Goal: Use online tool/utility: Utilize a website feature to perform a specific function

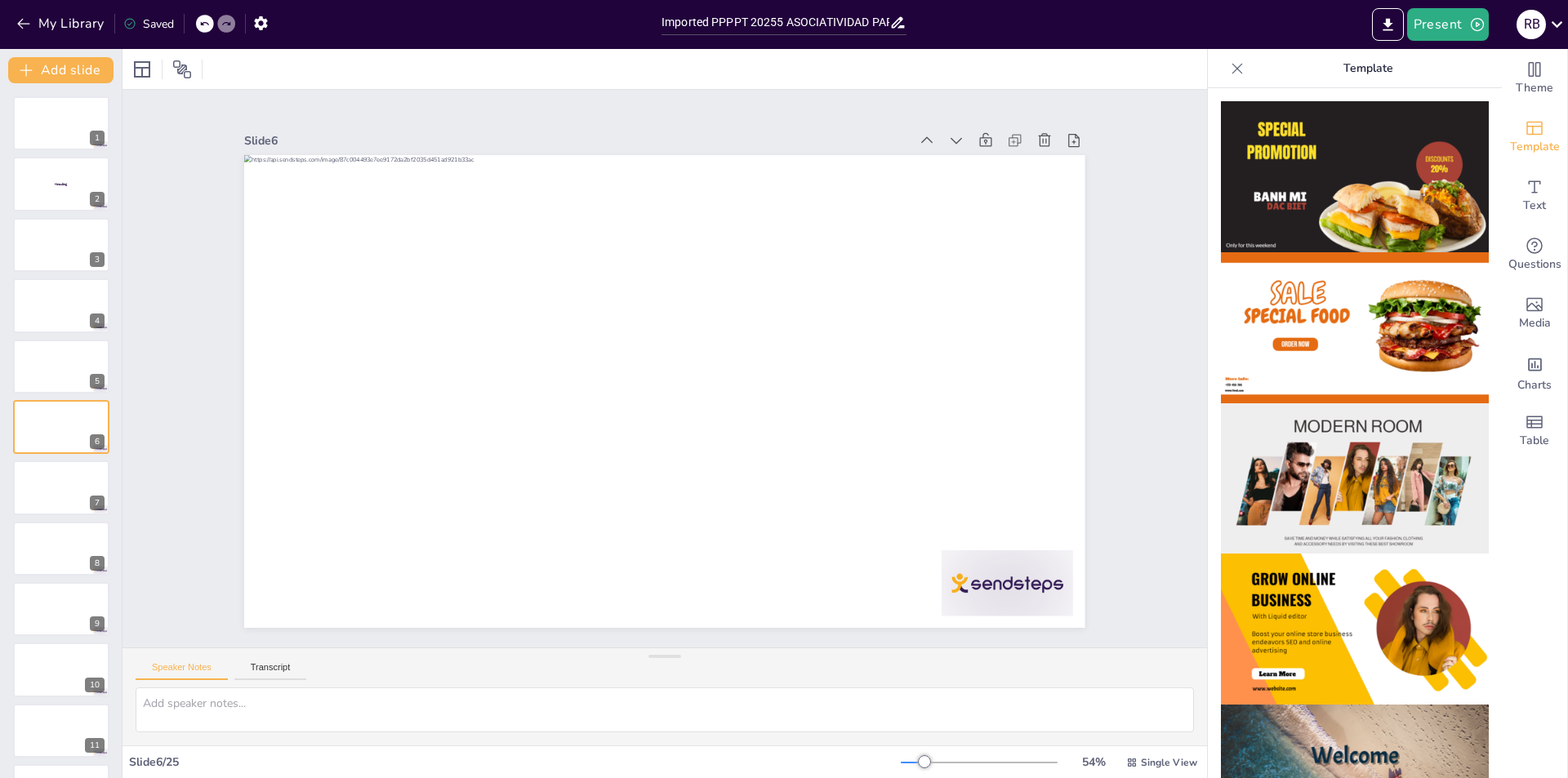
click at [1319, 324] on img at bounding box center [1355, 327] width 268 height 151
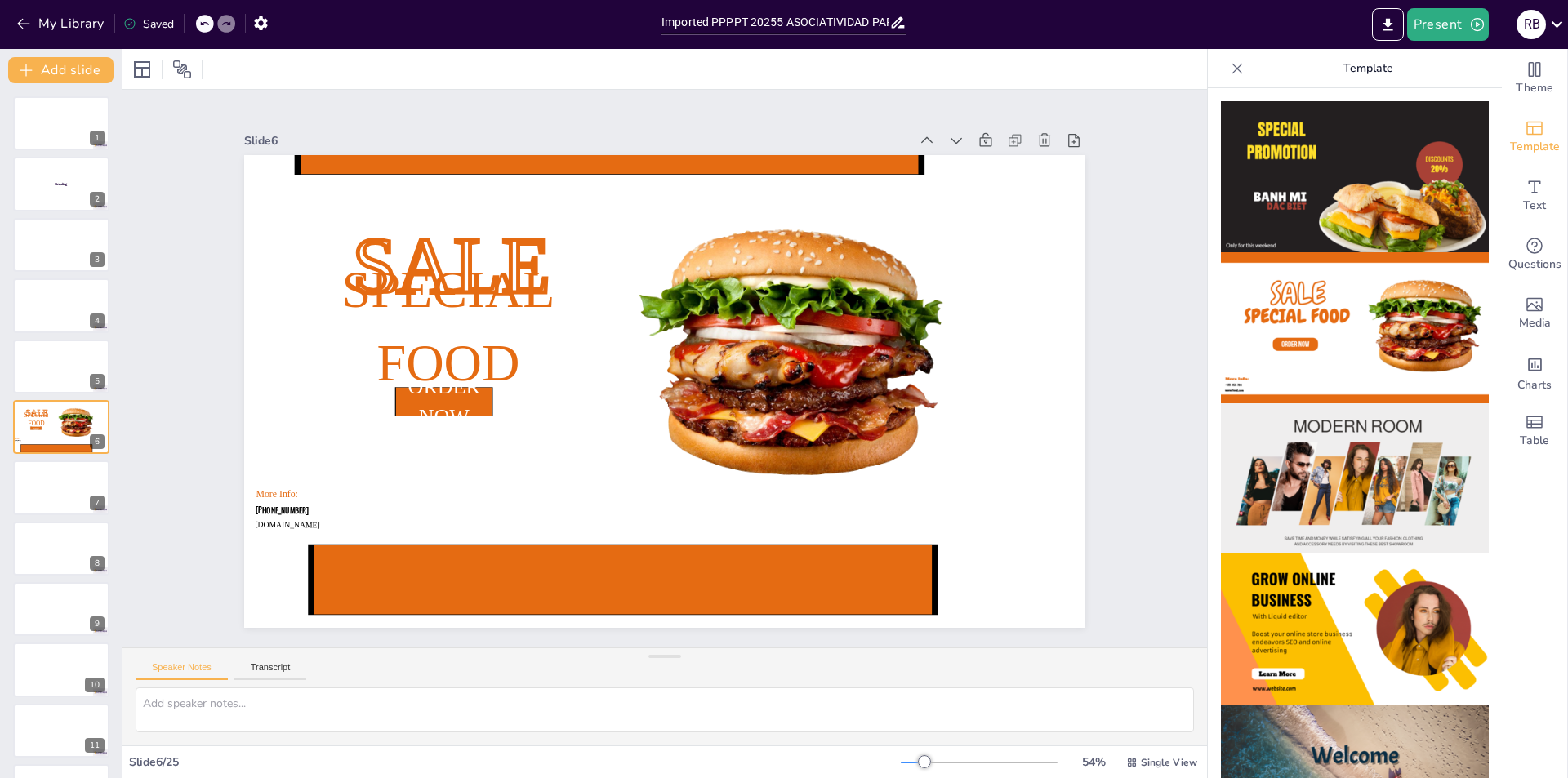
click at [1316, 457] on img at bounding box center [1355, 479] width 268 height 151
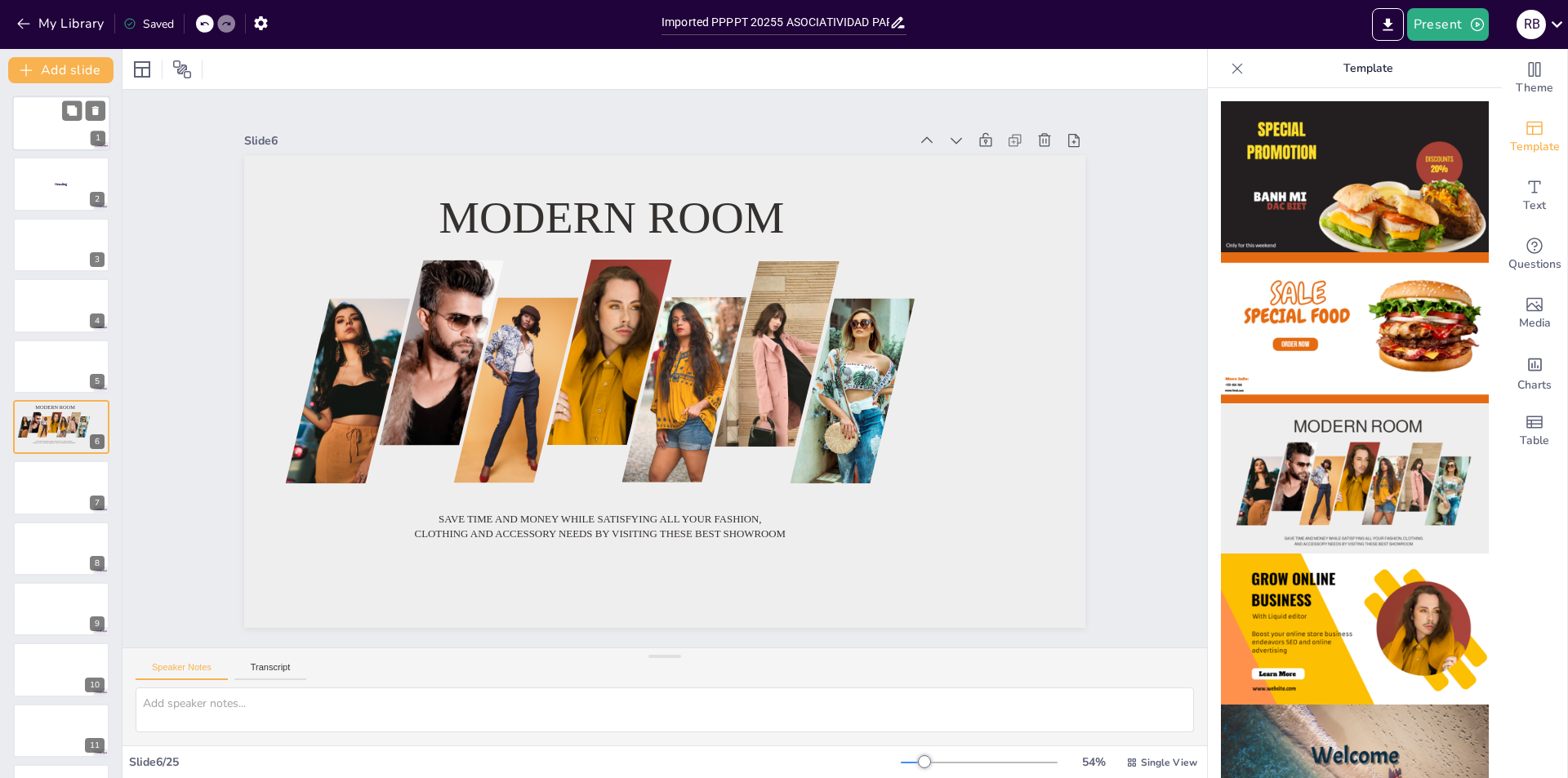
click at [42, 115] on div at bounding box center [62, 123] width 98 height 56
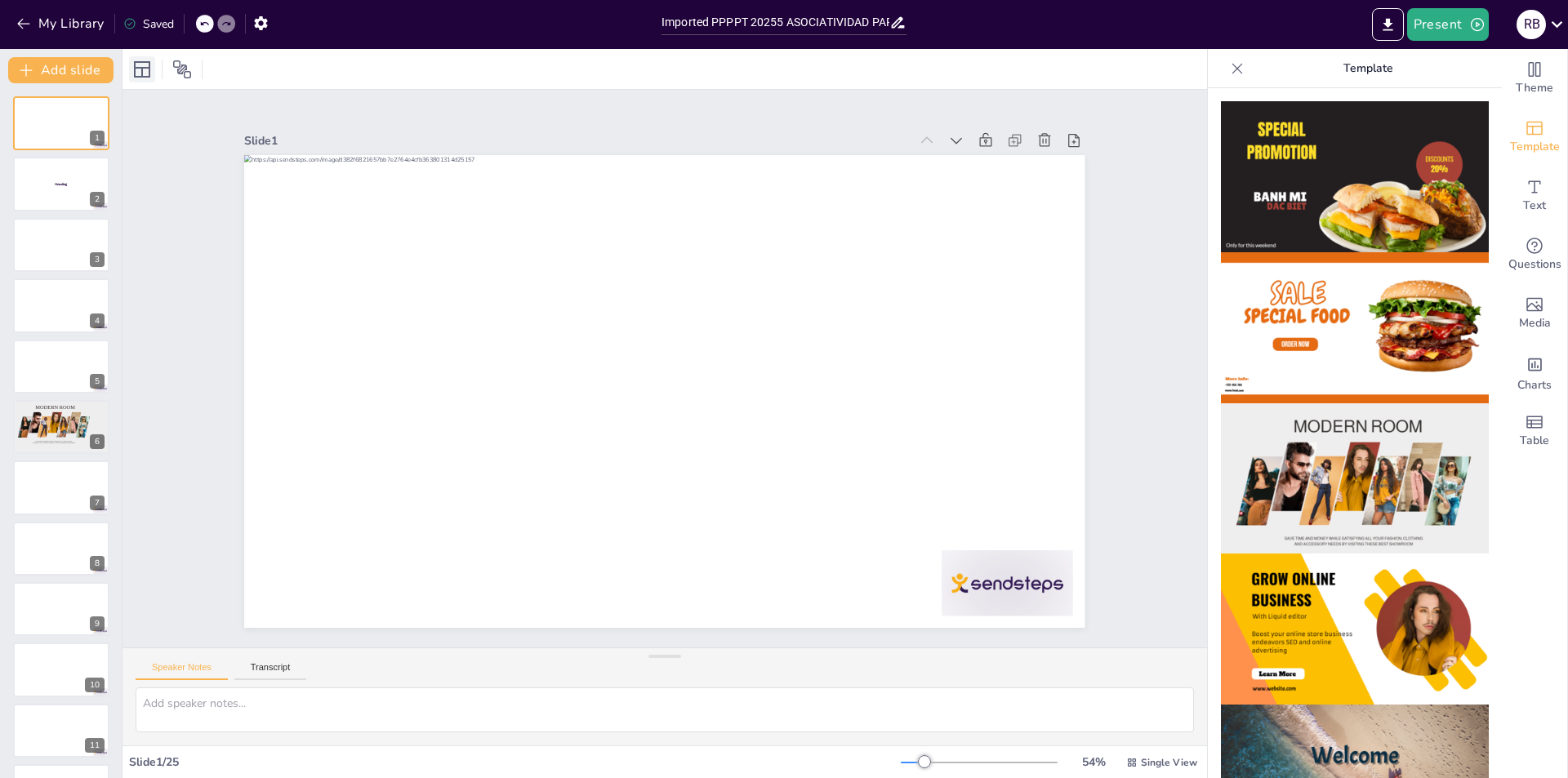
click at [136, 65] on icon at bounding box center [142, 69] width 16 height 16
click at [179, 74] on icon at bounding box center [182, 69] width 19 height 19
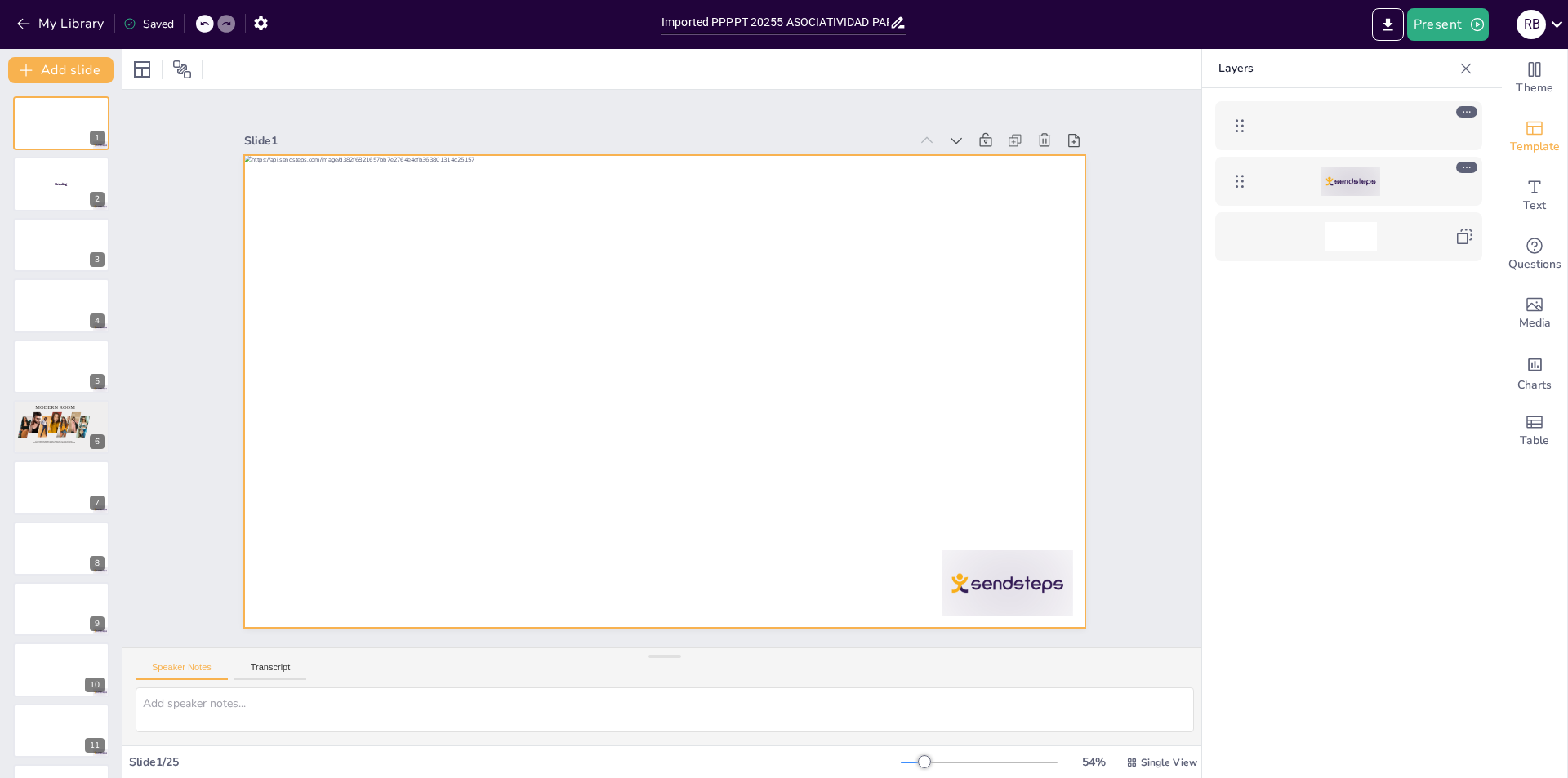
click at [1348, 131] on div at bounding box center [1350, 125] width 52 height 30
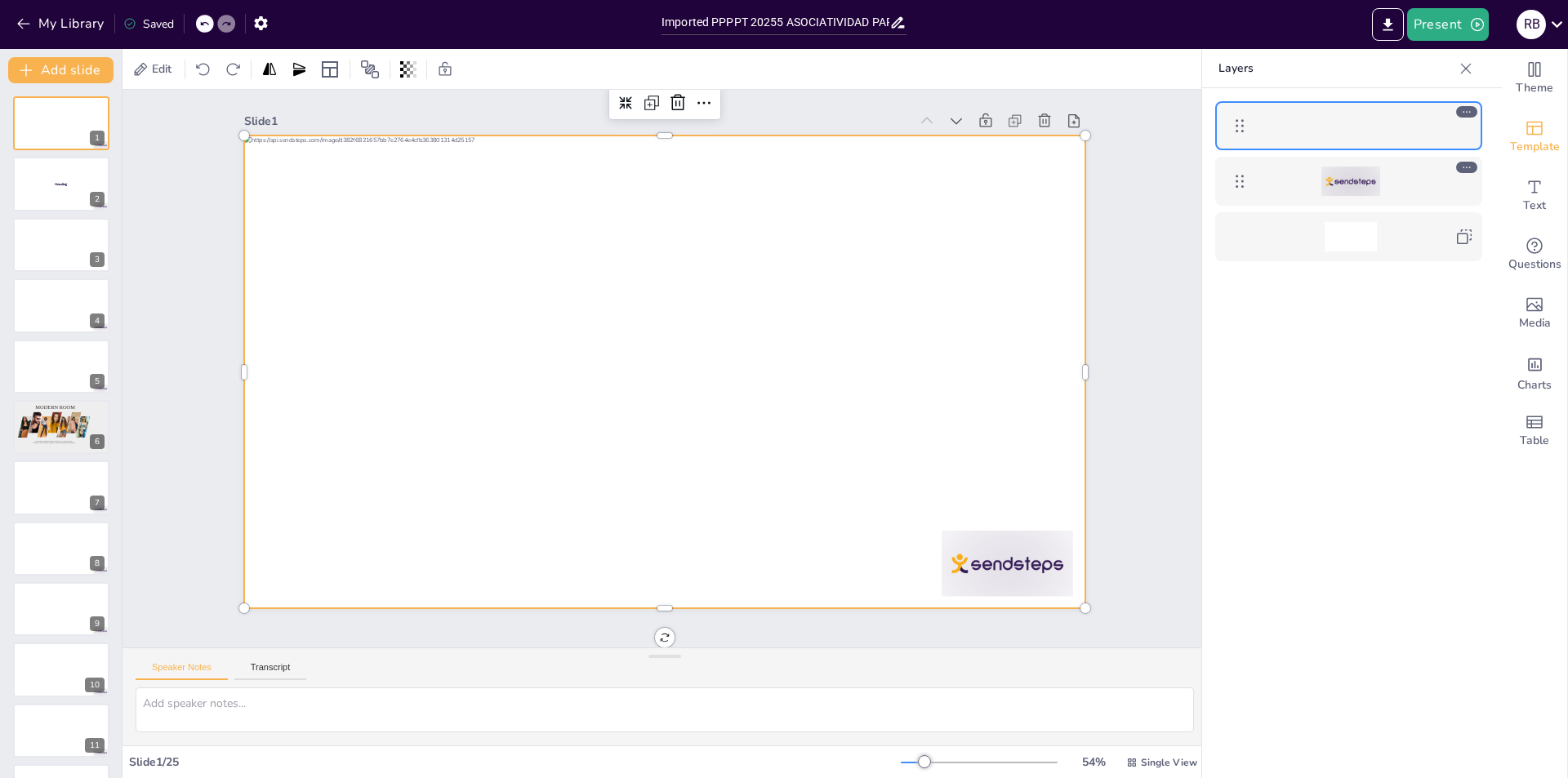
scroll to position [26, 0]
click at [102, 596] on button at bounding box center [95, 596] width 19 height 19
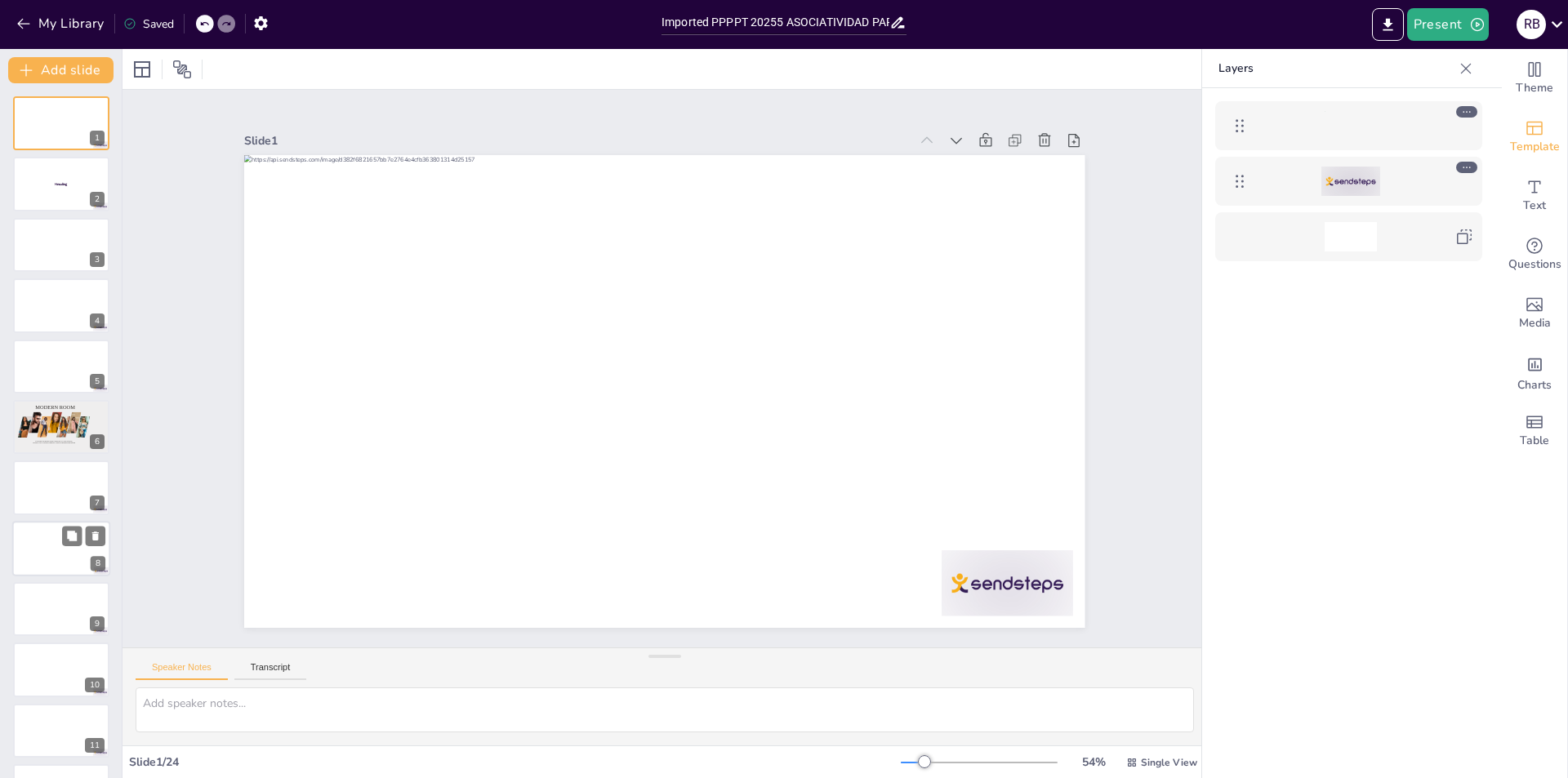
click at [51, 552] on div at bounding box center [62, 549] width 98 height 56
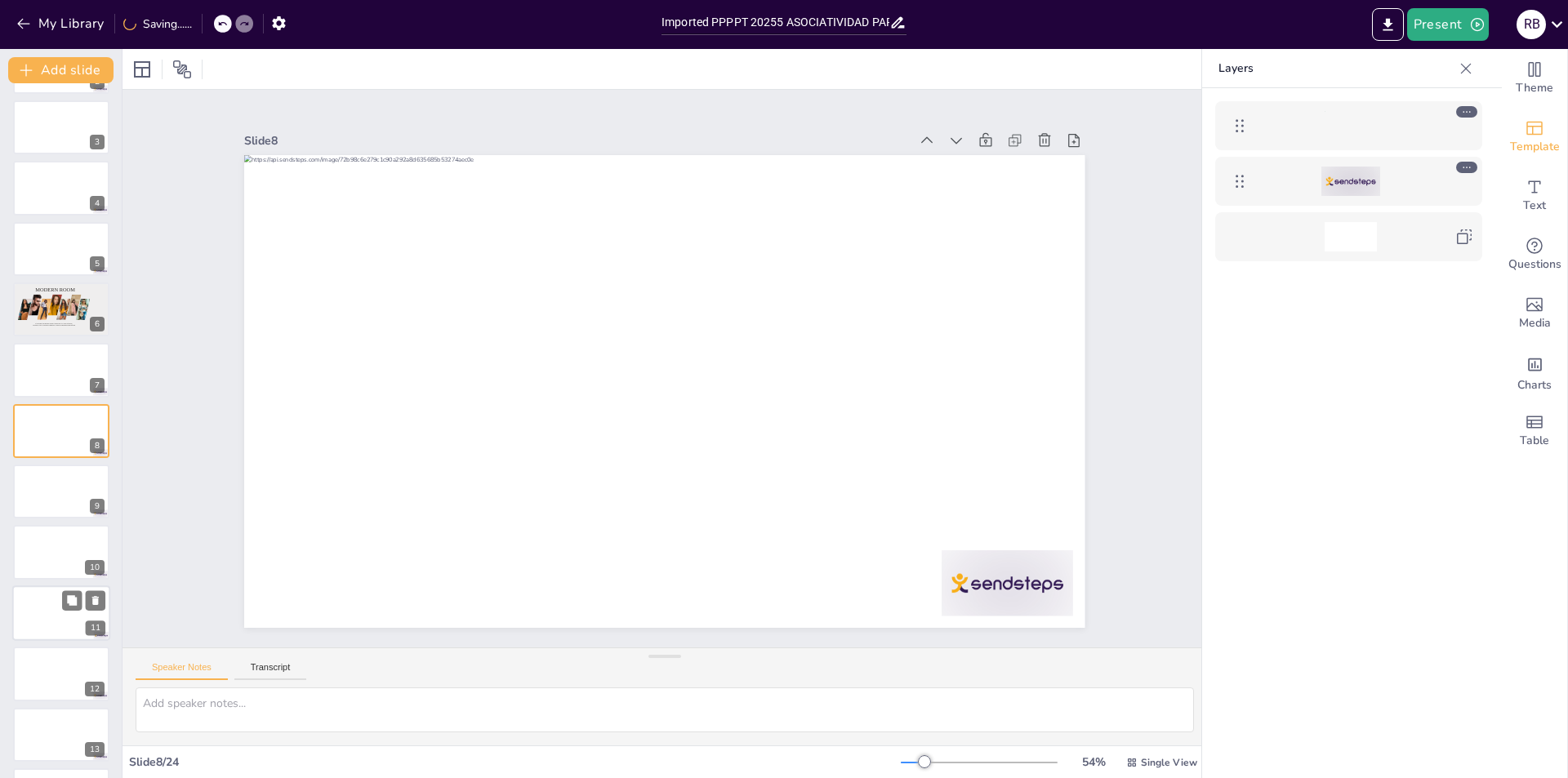
click at [55, 608] on div at bounding box center [62, 613] width 98 height 56
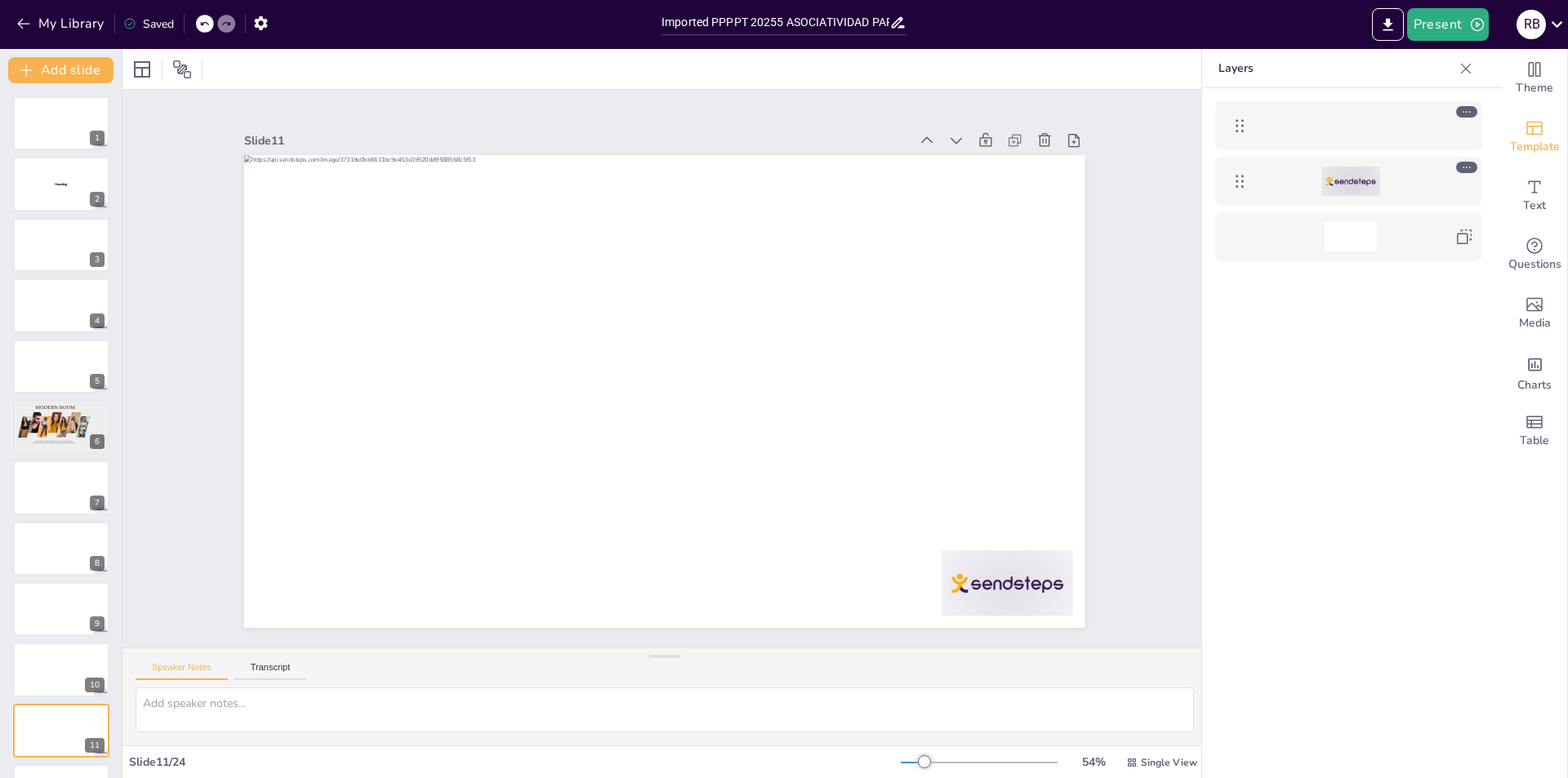
drag, startPoint x: 146, startPoint y: 78, endPoint x: 142, endPoint y: 50, distance: 28.3
click at [143, 57] on div at bounding box center [142, 69] width 26 height 26
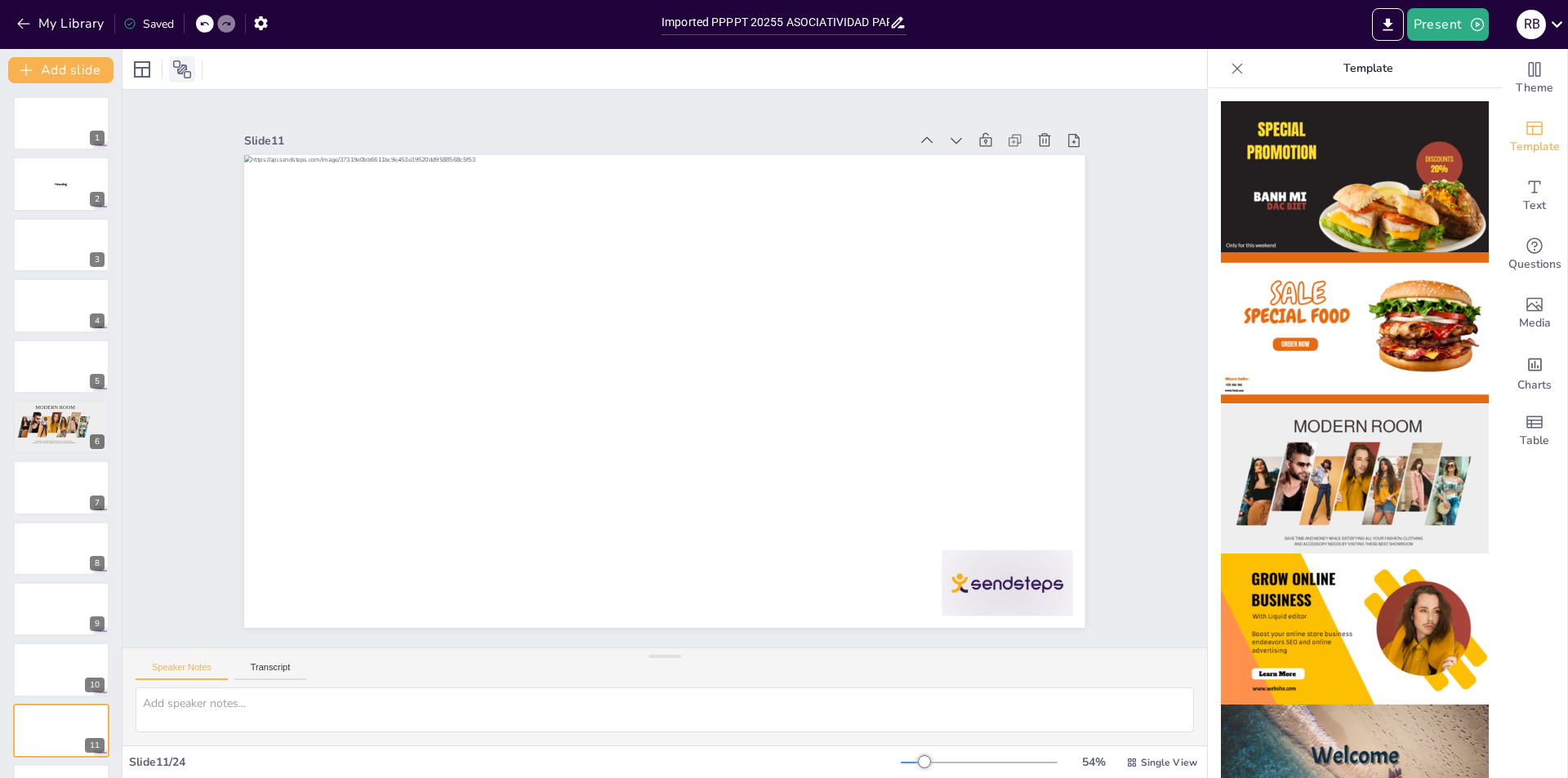
click at [185, 62] on icon at bounding box center [182, 69] width 19 height 19
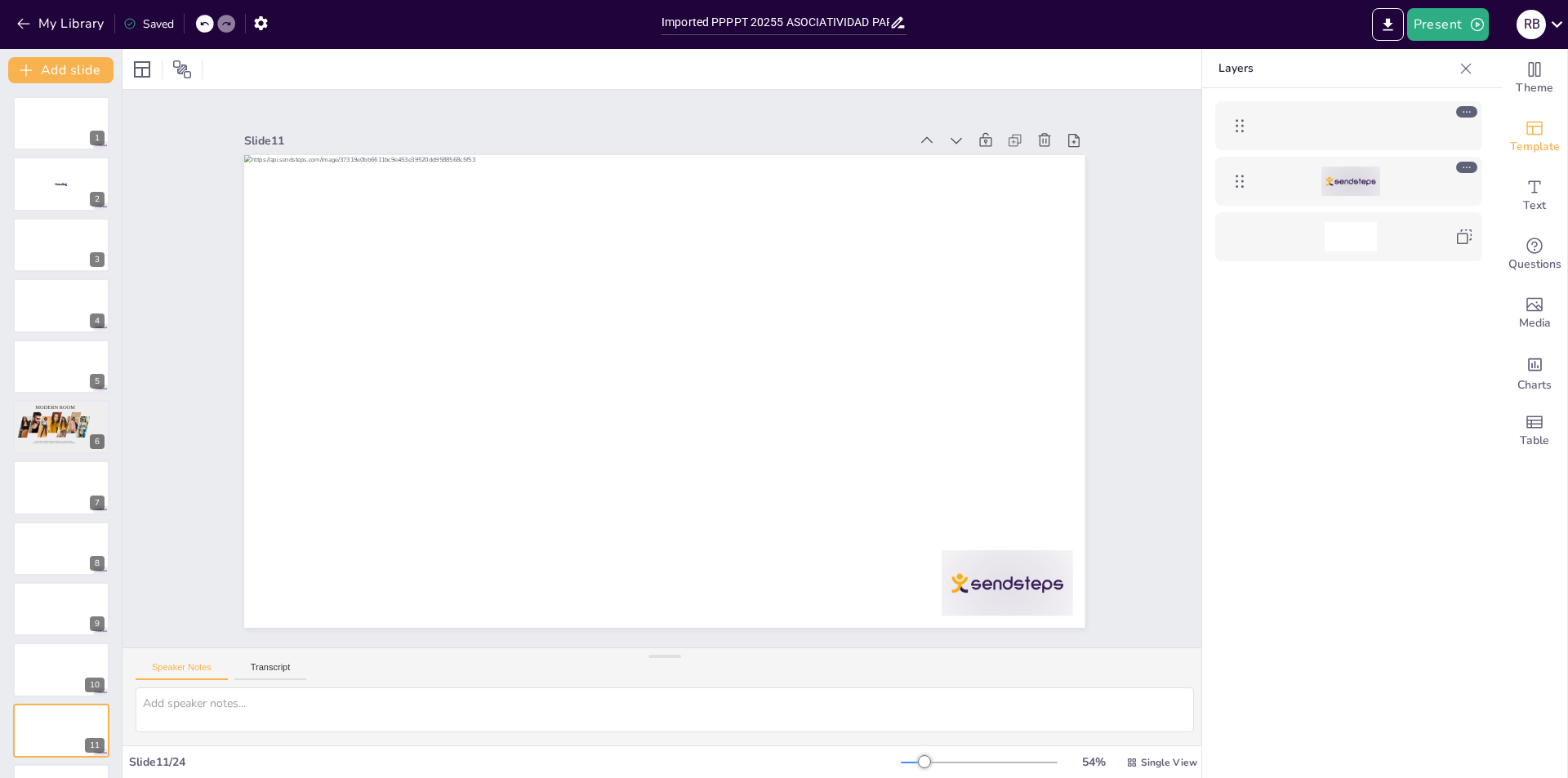
click at [159, 23] on div "Saved" at bounding box center [148, 24] width 51 height 15
click at [78, 27] on button "My Library" at bounding box center [62, 23] width 99 height 26
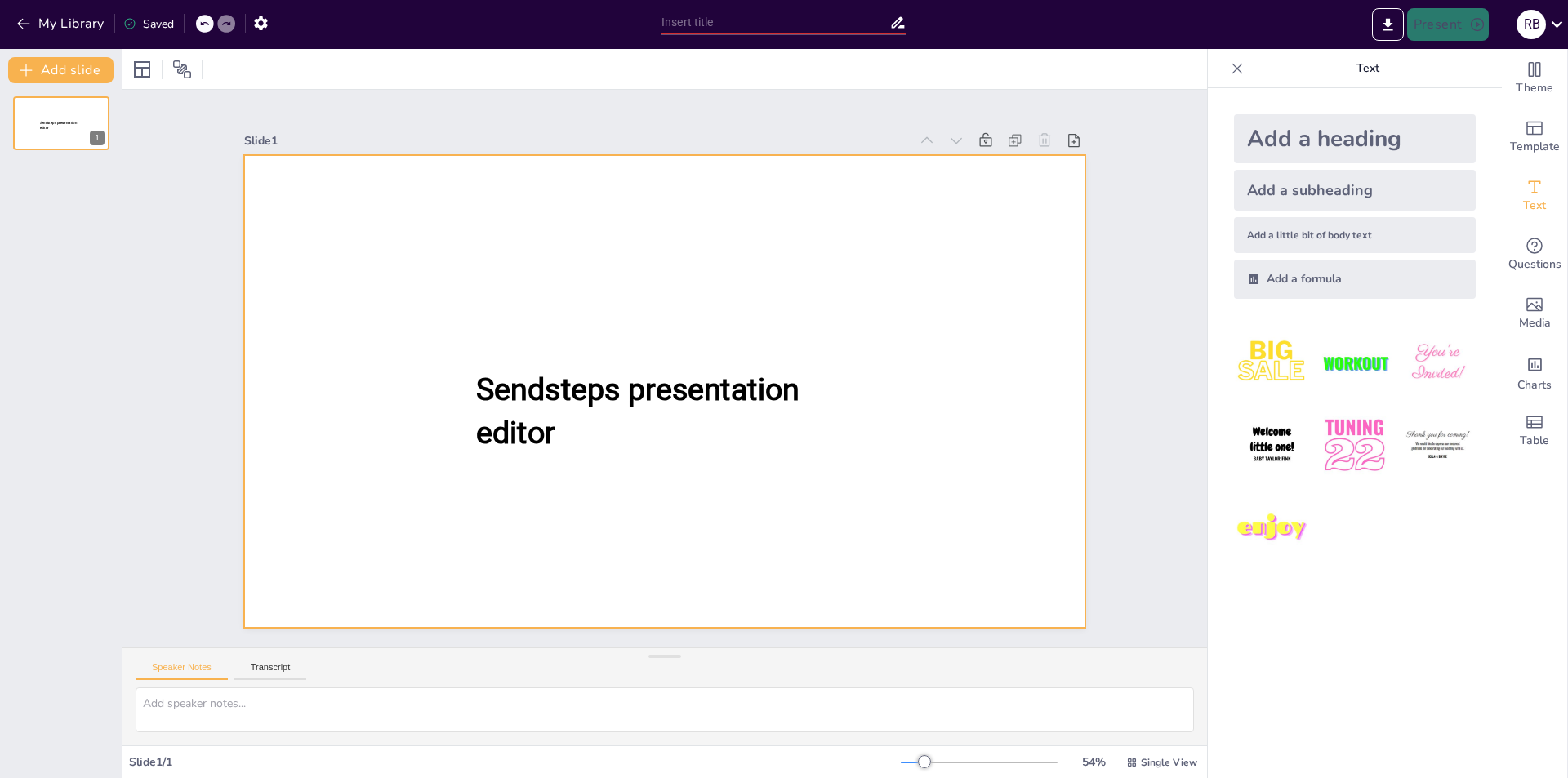
type input "Imported PPPPT 20255 ASOCIATIVIDAD PARA EXPORTACION PALTA.pptx"
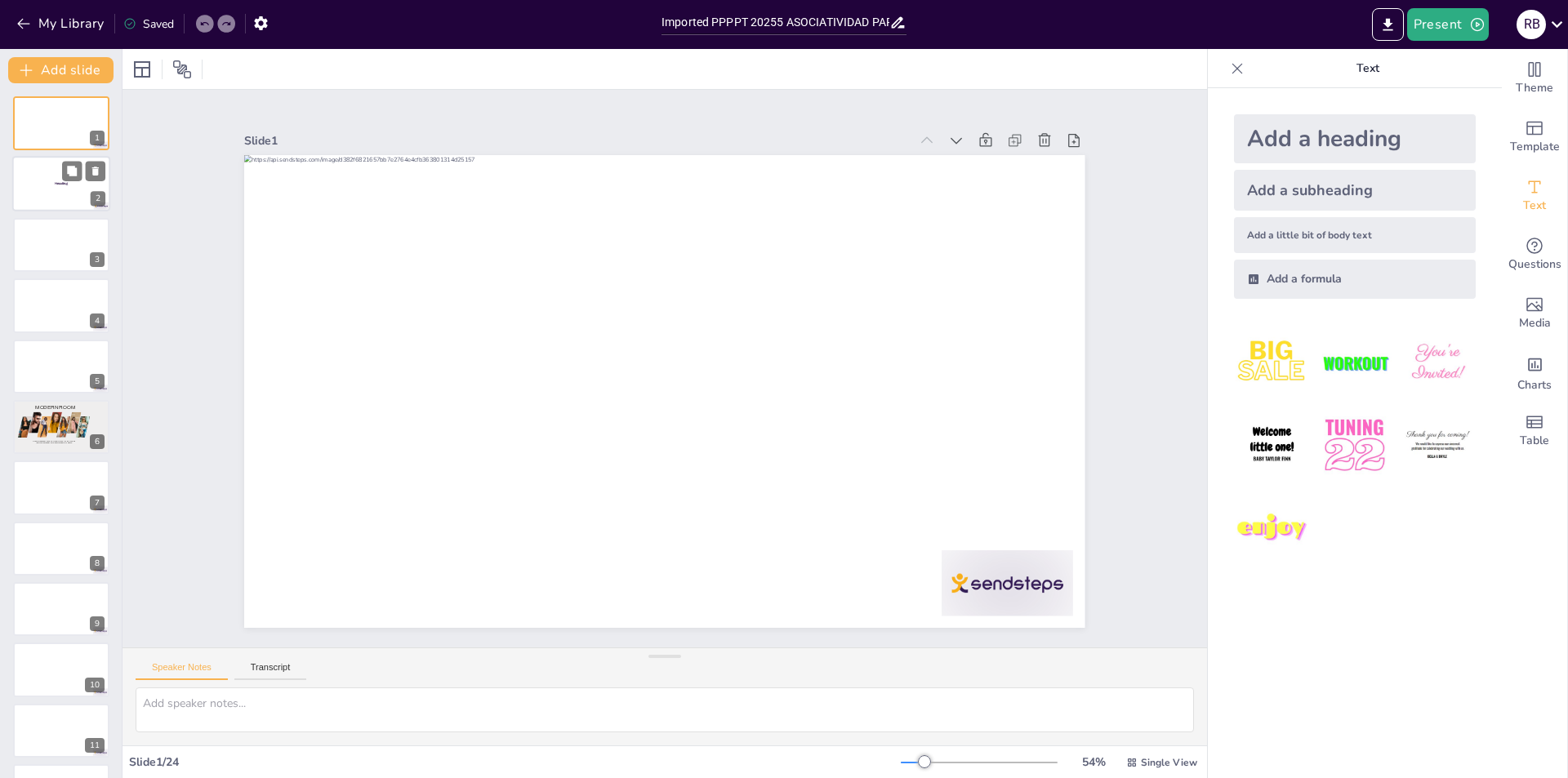
click at [59, 169] on div at bounding box center [62, 185] width 98 height 56
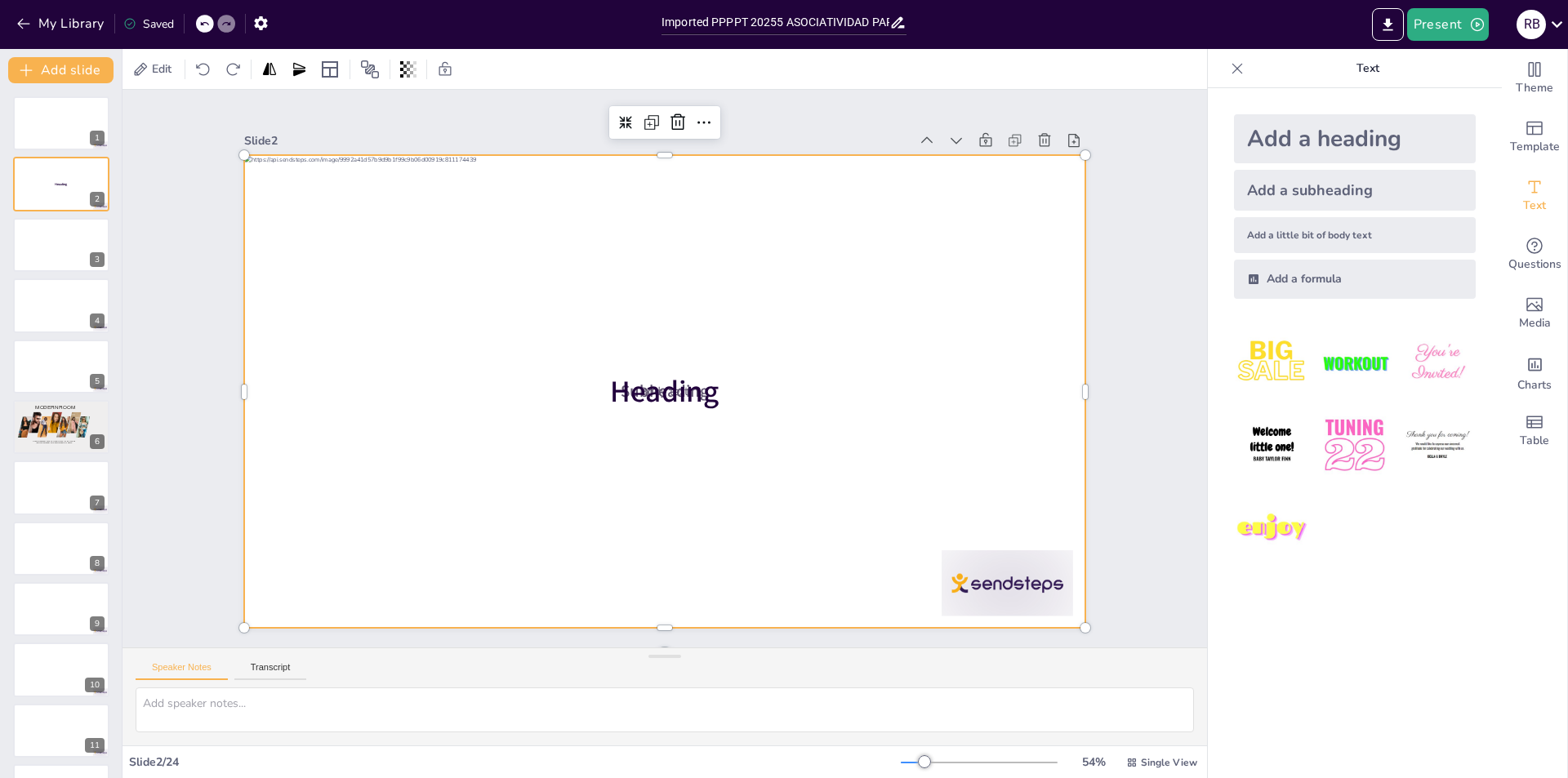
click at [902, 282] on div at bounding box center [665, 391] width 841 height 473
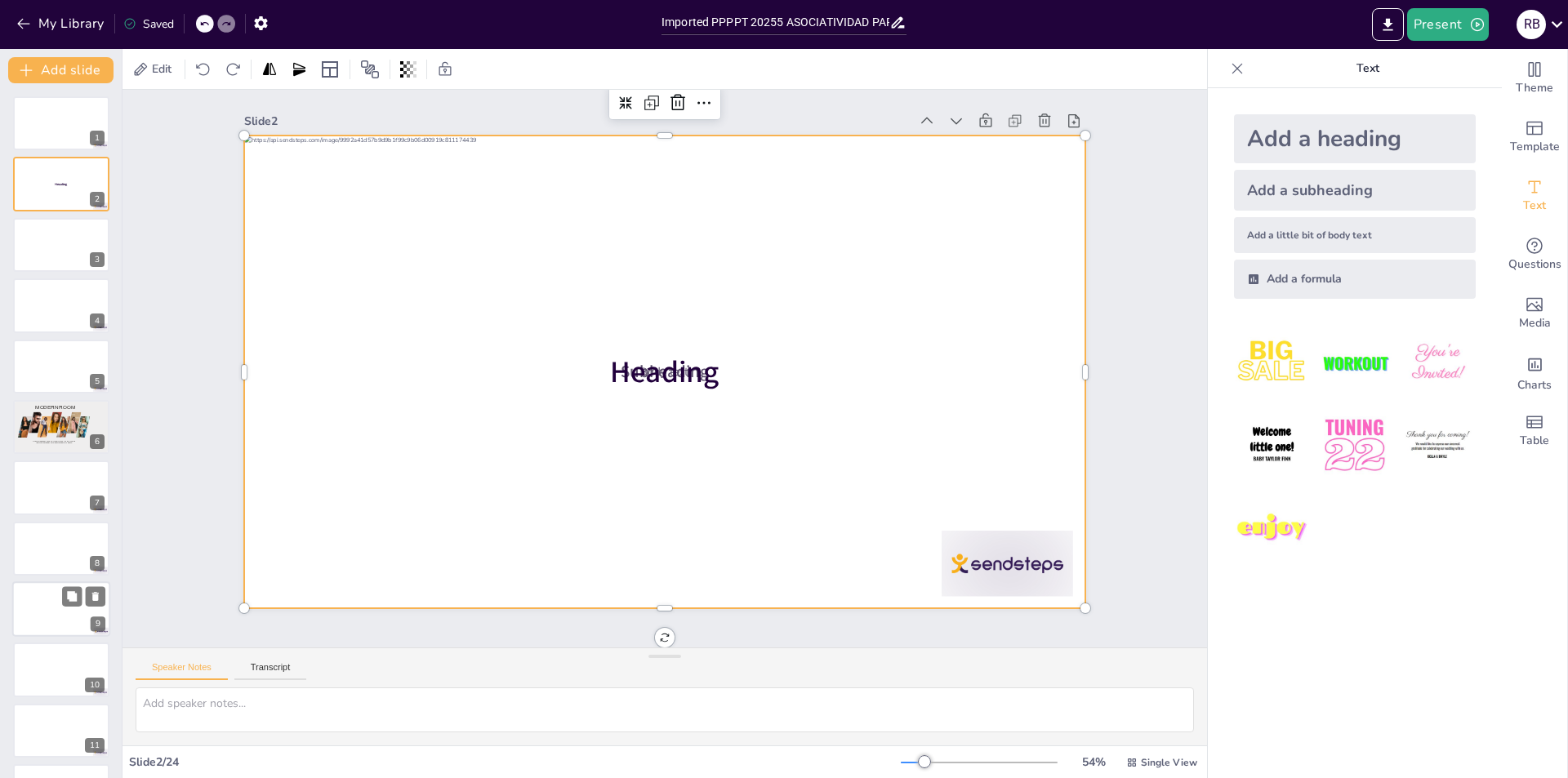
scroll to position [653, 0]
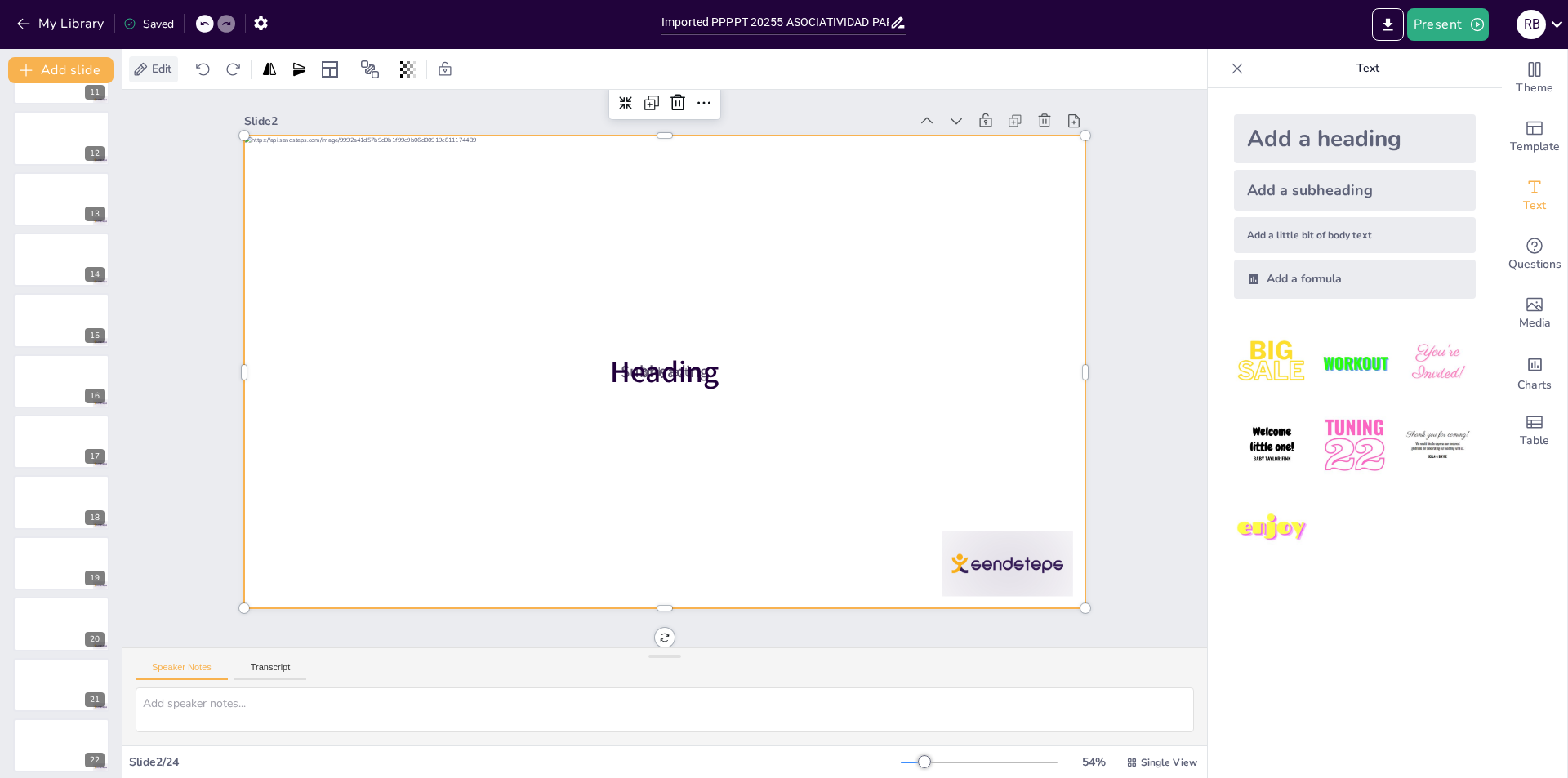
click at [164, 65] on span "Edit" at bounding box center [161, 69] width 26 height 15
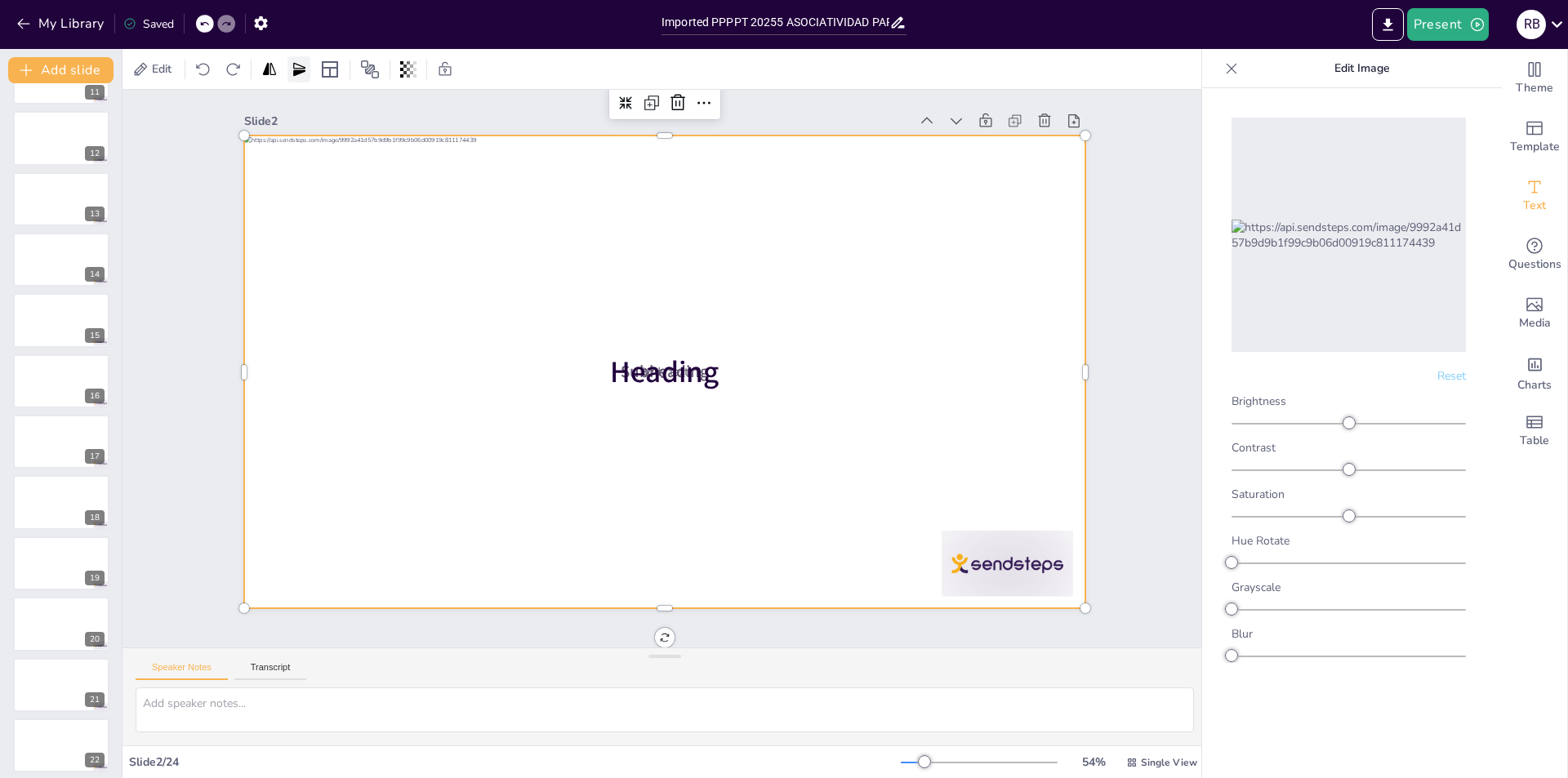
click at [293, 67] on icon at bounding box center [299, 69] width 16 height 16
click at [322, 62] on icon at bounding box center [329, 69] width 19 height 19
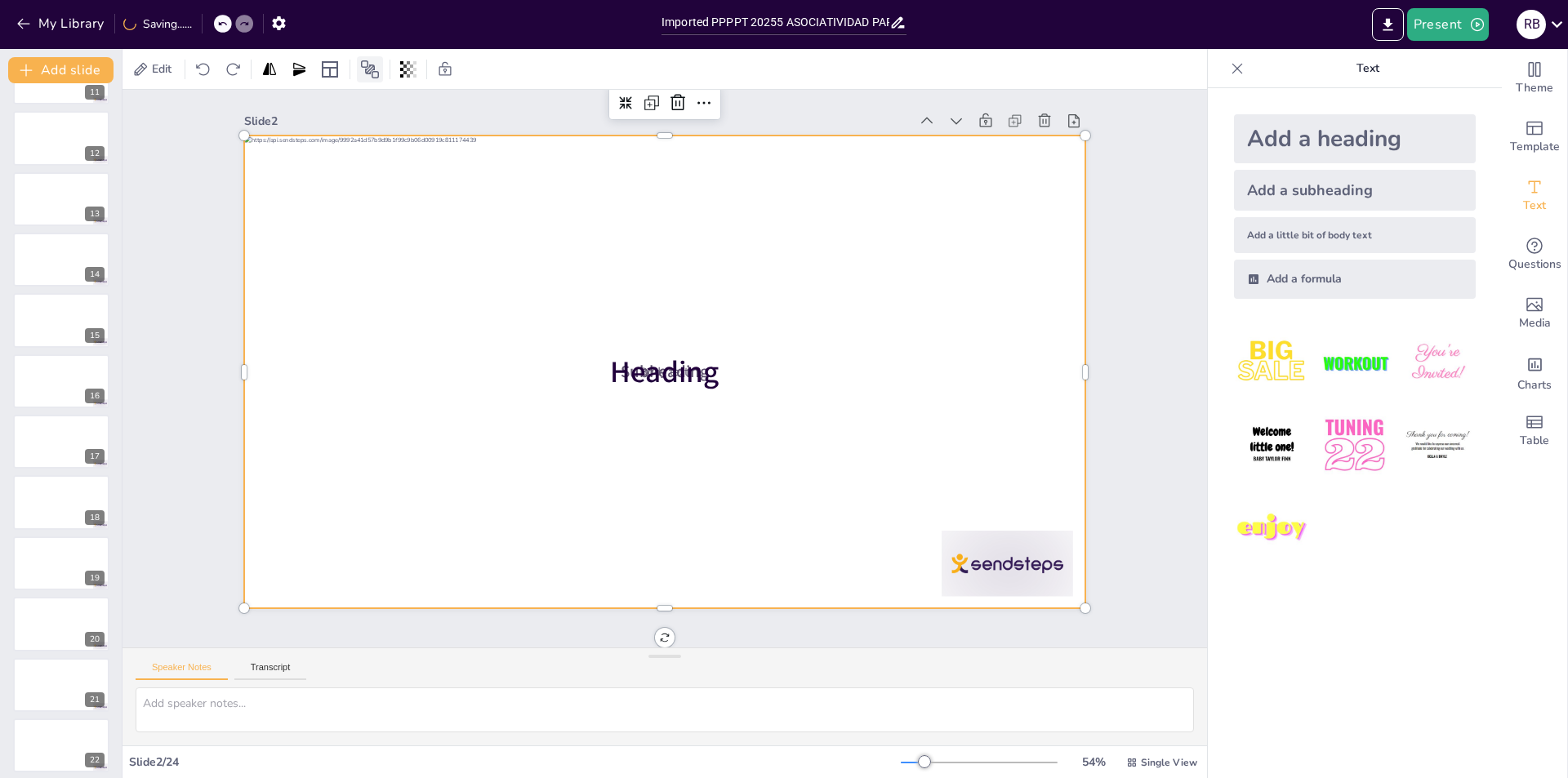
click at [374, 70] on icon at bounding box center [370, 69] width 19 height 19
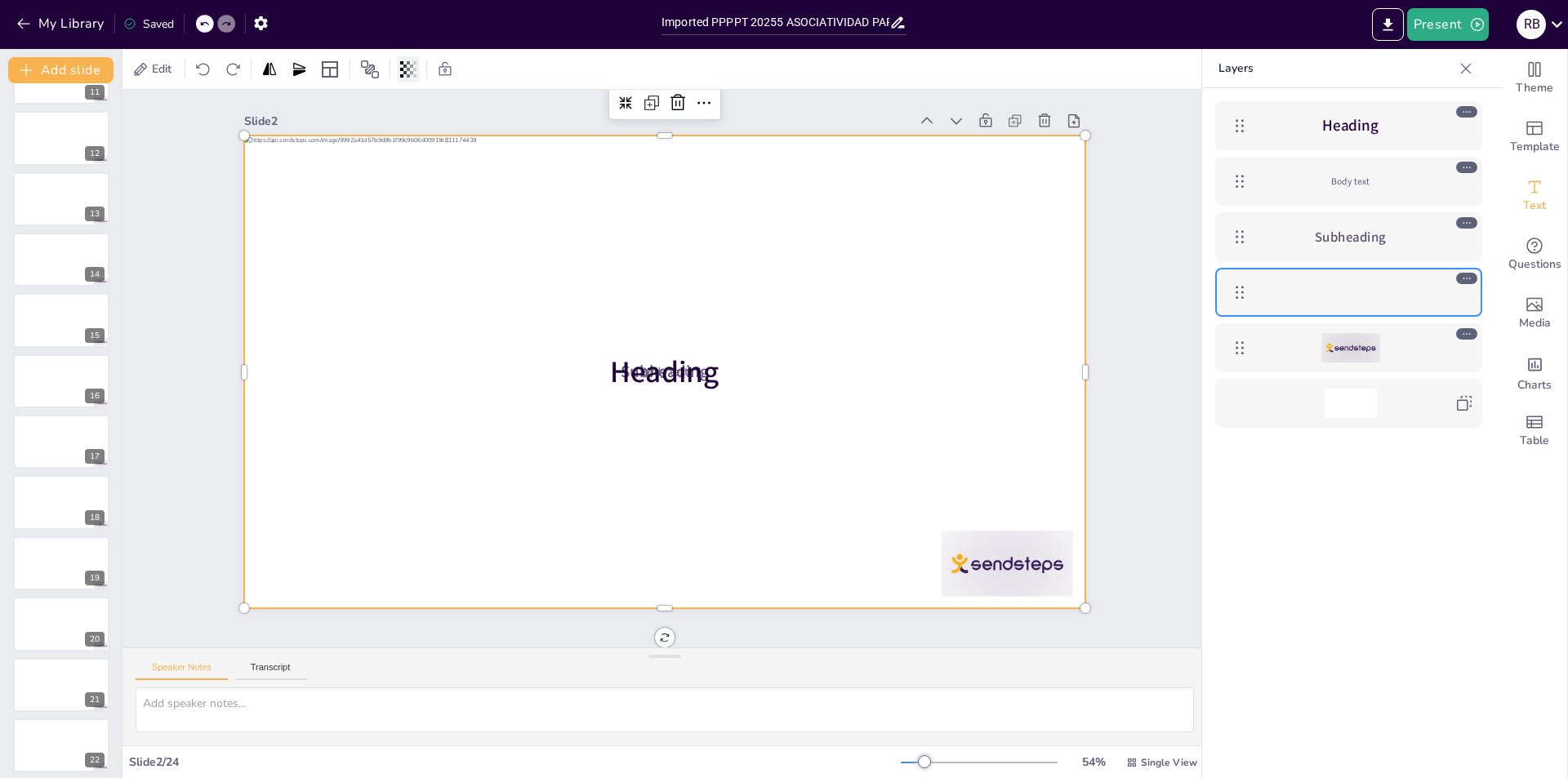
click at [402, 67] on icon at bounding box center [402, 69] width 3 height 16
click at [443, 66] on icon at bounding box center [445, 68] width 13 height 13
